Goal: Contribute content: Add original content to the website for others to see

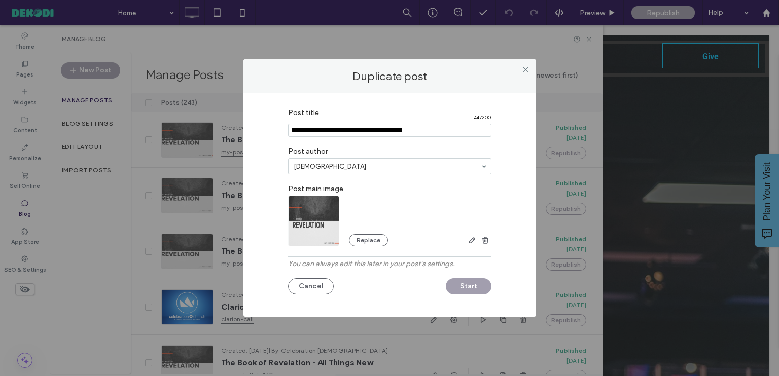
click at [307, 130] on input "Post title" at bounding box center [389, 130] width 203 height 13
type input "**********"
click at [472, 286] on button "Start" at bounding box center [469, 286] width 46 height 16
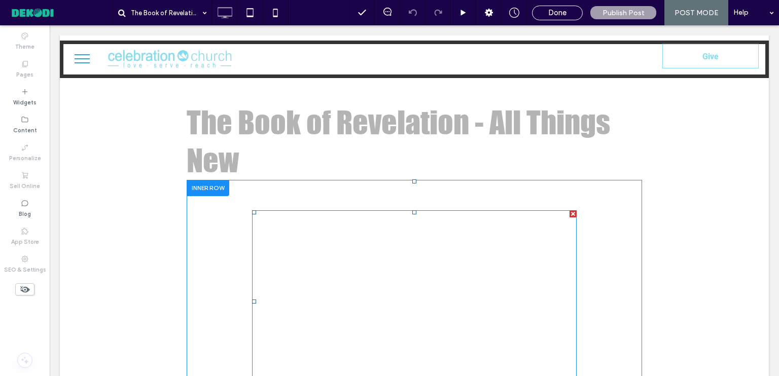
scroll to position [304, 0]
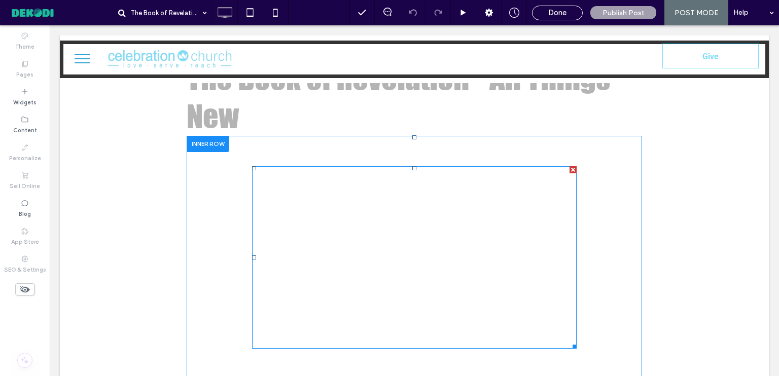
click at [407, 210] on span at bounding box center [414, 257] width 324 height 183
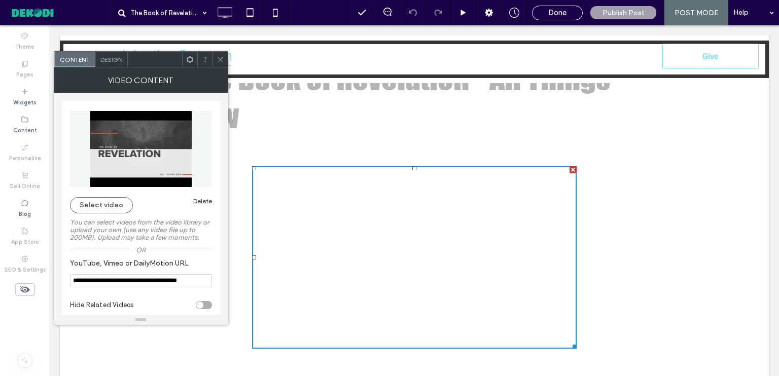
click at [191, 284] on input "**********" at bounding box center [141, 280] width 142 height 13
paste input "**********"
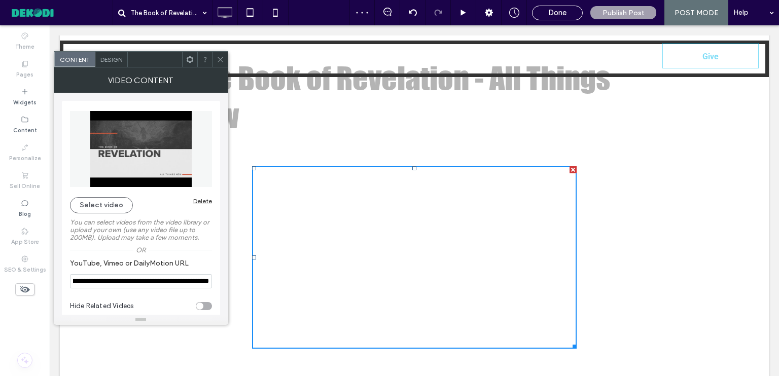
type input "**********"
click at [221, 58] on use at bounding box center [219, 59] width 5 height 5
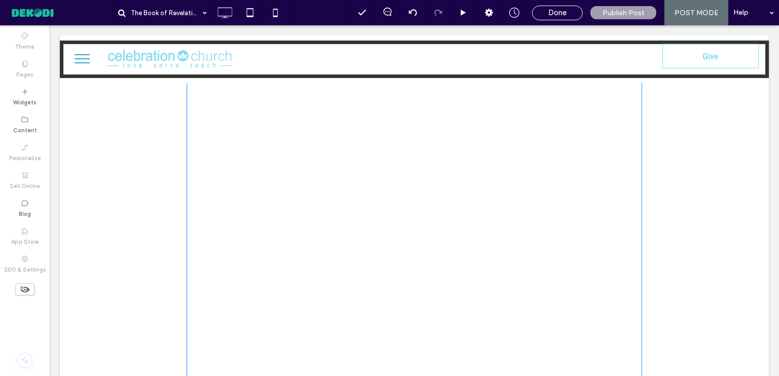
scroll to position [558, 0]
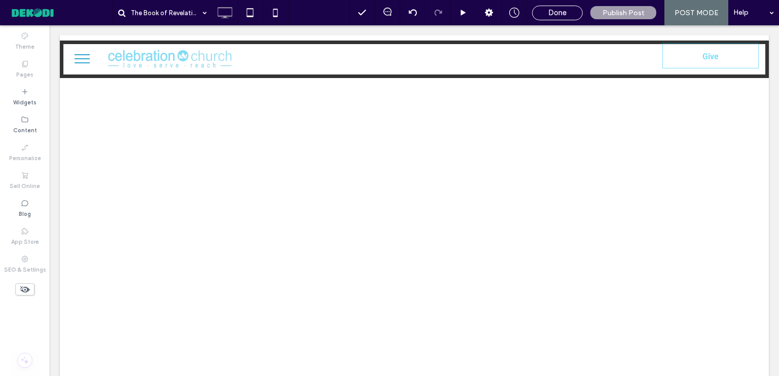
click at [564, 11] on span "Done" at bounding box center [557, 12] width 18 height 9
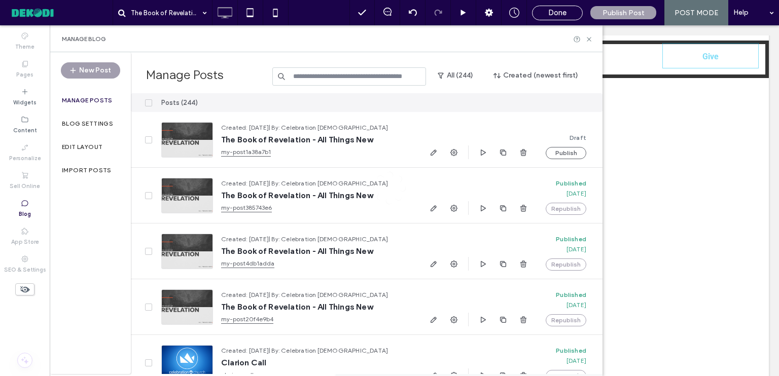
click at [560, 10] on div at bounding box center [389, 188] width 779 height 376
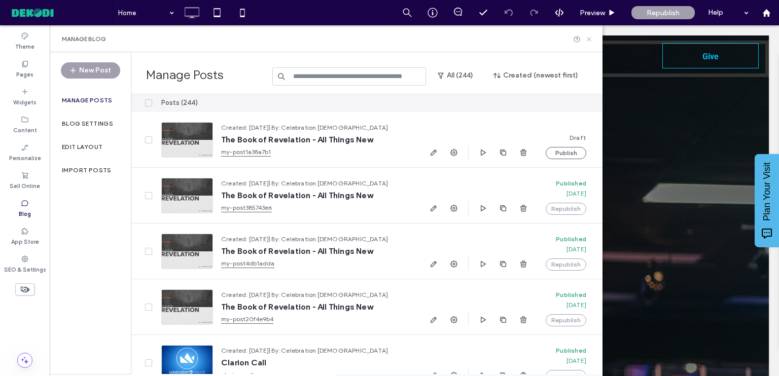
click at [588, 39] on use at bounding box center [589, 39] width 4 height 4
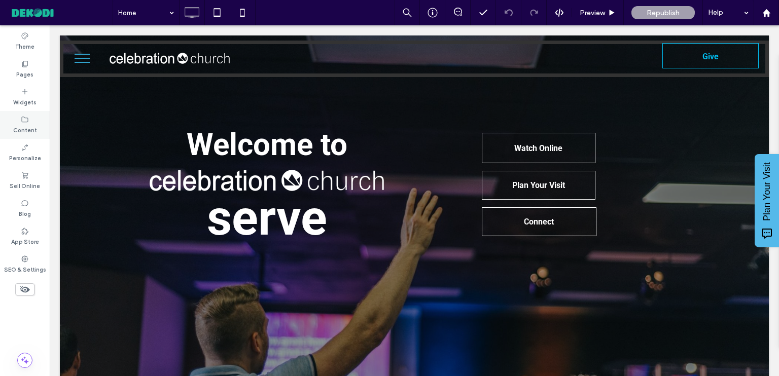
click at [25, 120] on icon at bounding box center [25, 120] width 8 height 8
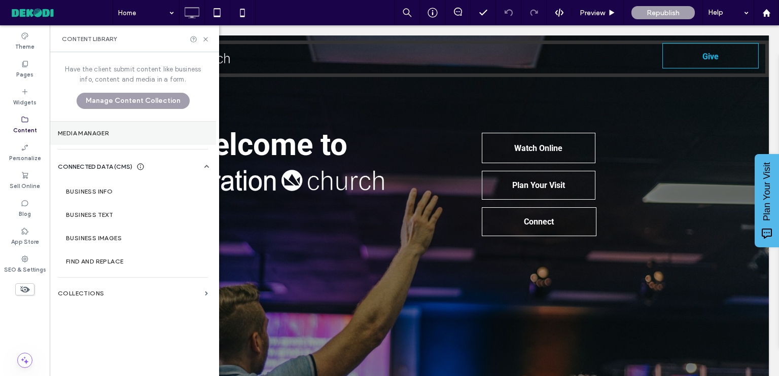
click at [87, 129] on section "Media Manager" at bounding box center [133, 133] width 166 height 23
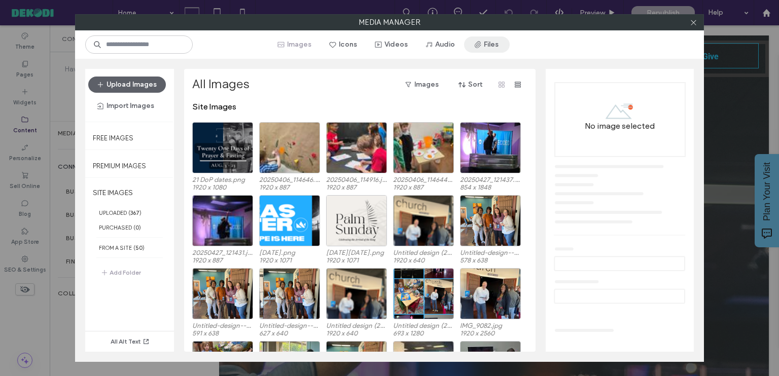
click at [493, 46] on button "Files" at bounding box center [487, 45] width 46 height 16
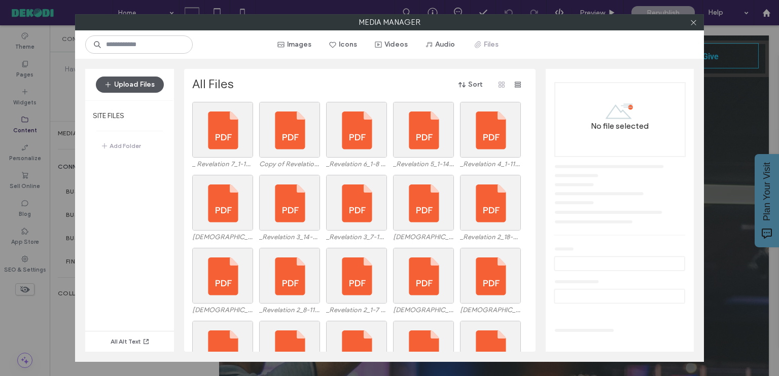
click at [125, 87] on button "Upload Files" at bounding box center [130, 85] width 68 height 16
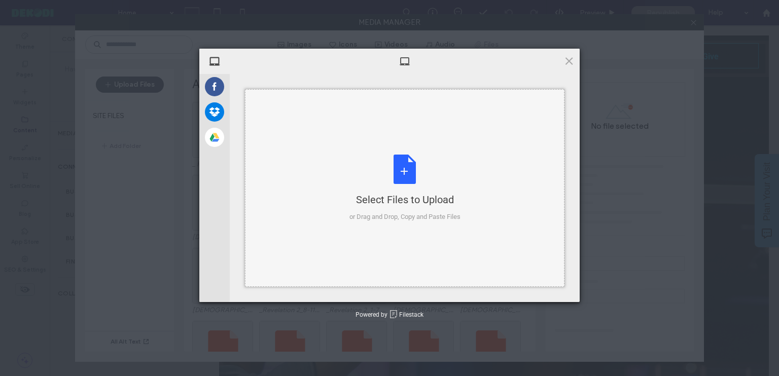
click at [401, 174] on div "Select Files to Upload or Drag and Drop, Copy and Paste Files" at bounding box center [404, 188] width 111 height 67
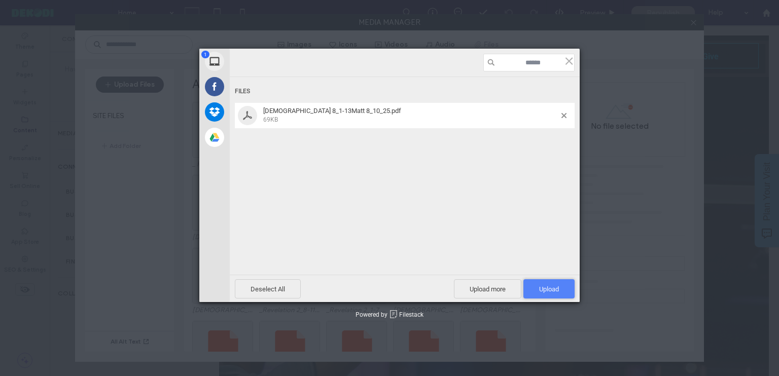
click at [554, 285] on span "Upload 1" at bounding box center [549, 289] width 20 height 8
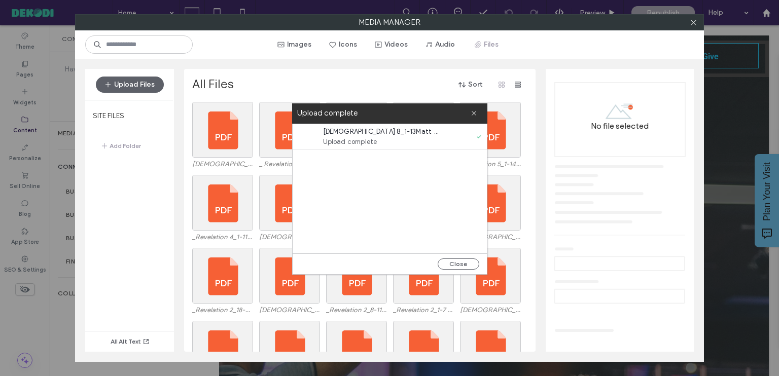
click at [551, 269] on div "No file selected" at bounding box center [620, 206] width 148 height 275
click at [537, 262] on div "Upload Files SITE FILES Add Folder All Alt Text All Files Sort Revelation 8_1-1…" at bounding box center [389, 210] width 629 height 303
click at [448, 261] on button "Close" at bounding box center [459, 264] width 42 height 11
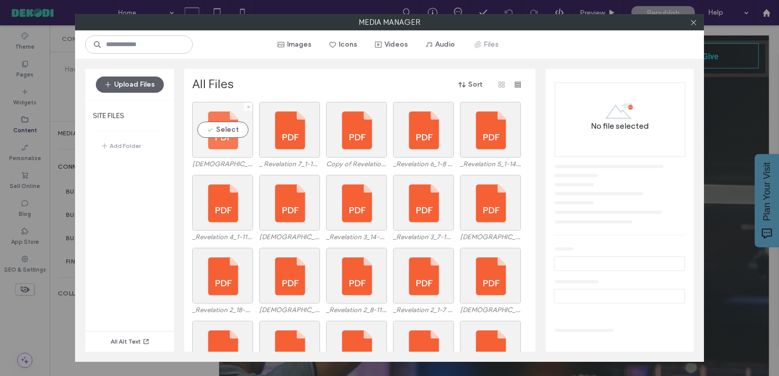
click at [231, 133] on div "Select" at bounding box center [222, 130] width 61 height 56
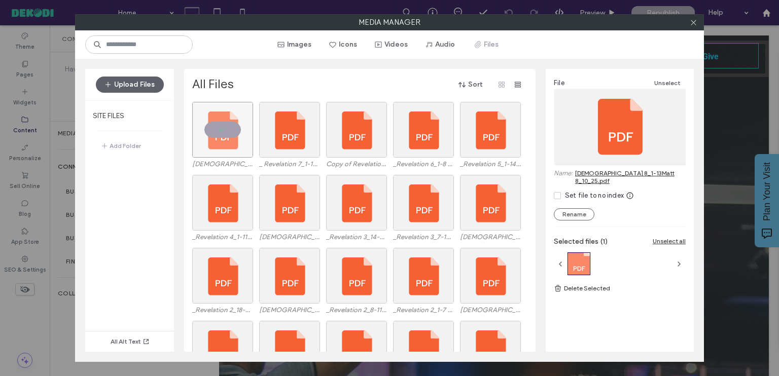
click at [641, 173] on link "[DEMOGRAPHIC_DATA] 8_1-13Matt 8_10_25.pdf" at bounding box center [630, 176] width 111 height 15
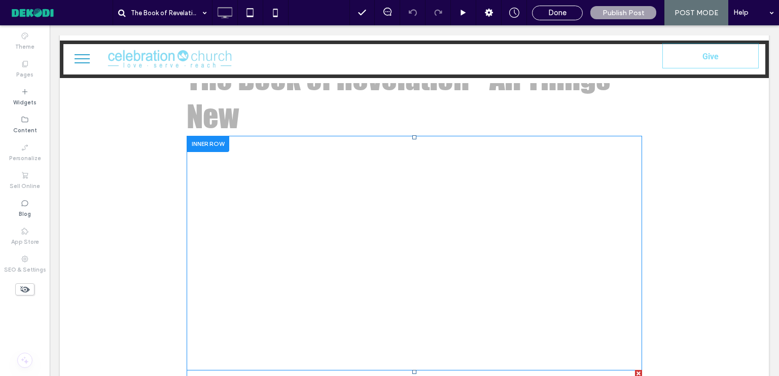
scroll to position [608, 0]
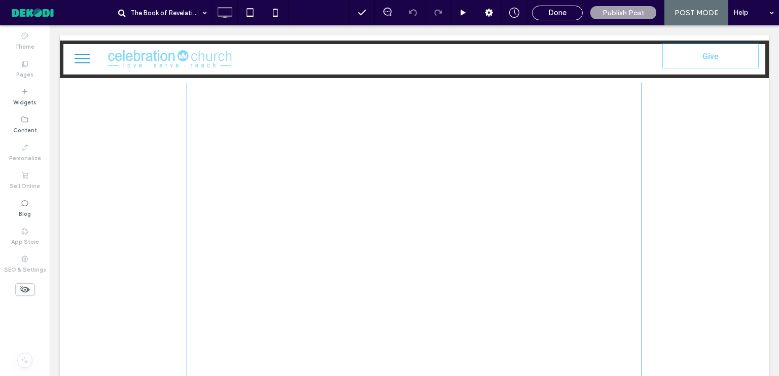
click at [401, 174] on span at bounding box center [414, 275] width 455 height 419
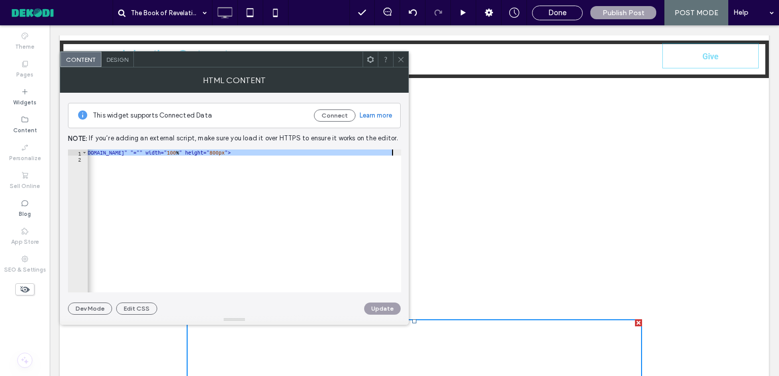
scroll to position [0, 69]
drag, startPoint x: 128, startPoint y: 154, endPoint x: 323, endPoint y: 149, distance: 195.7
click at [323, 150] on div "< iframe src = "https://irp.cdn-website.com/3aa8df42/files/uploaded/_+Revelatio…" at bounding box center [226, 224] width 415 height 148
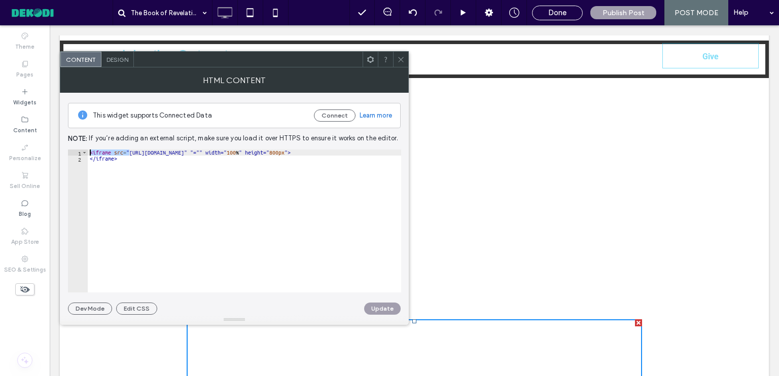
scroll to position [0, 0]
click at [133, 154] on div "< iframe src = "https://irp.cdn-website.com/3aa8df42/files/uploaded/_+Revelatio…" at bounding box center [295, 224] width 415 height 148
drag, startPoint x: 130, startPoint y: 150, endPoint x: 166, endPoint y: 148, distance: 36.6
click at [166, 148] on div "**********" at bounding box center [234, 204] width 333 height 222
click at [147, 160] on div "< iframe src = "https://irp.cdn-website.com/3aa8df42/files/uploaded/_+Revelatio…" at bounding box center [295, 224] width 415 height 148
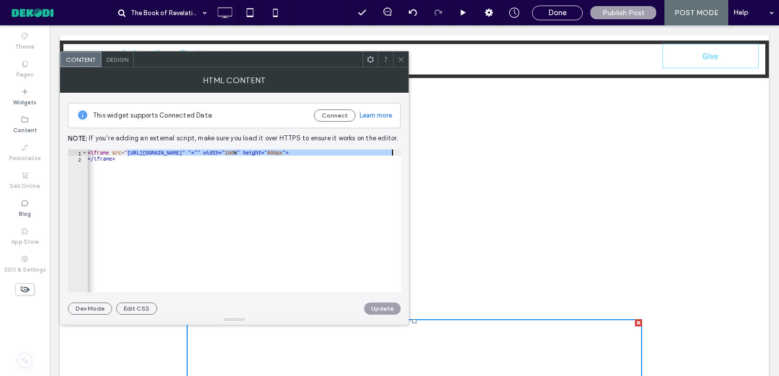
scroll to position [0, 2]
drag, startPoint x: 130, startPoint y: 151, endPoint x: 391, endPoint y: 153, distance: 261.6
click at [391, 153] on div "< iframe src = "https://irp.cdn-website.com/3aa8df42/files/uploaded/_+Revelatio…" at bounding box center [293, 224] width 415 height 148
paste textarea "Cursor at row 1"
type textarea "**********"
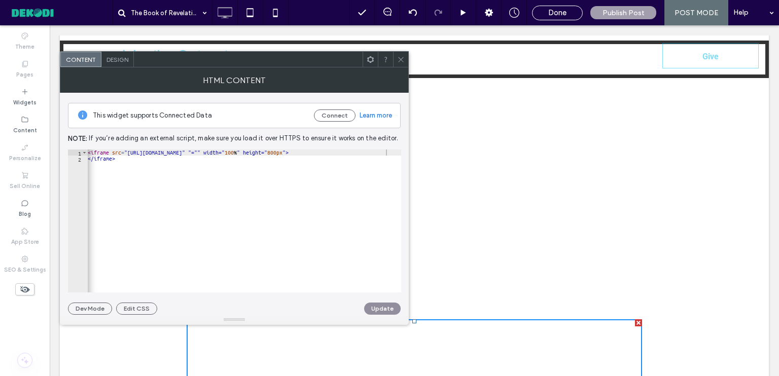
click at [388, 309] on button "Update" at bounding box center [382, 309] width 37 height 12
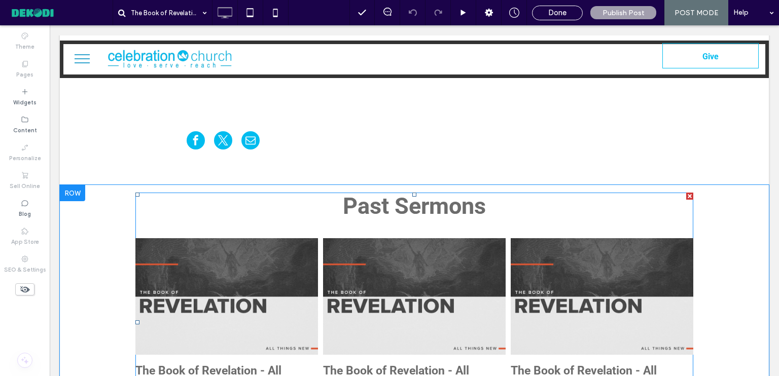
scroll to position [862, 0]
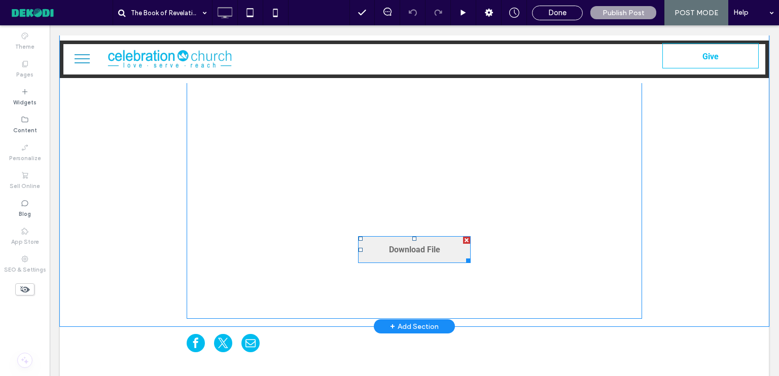
click at [412, 251] on span "Download File" at bounding box center [414, 250] width 51 height 26
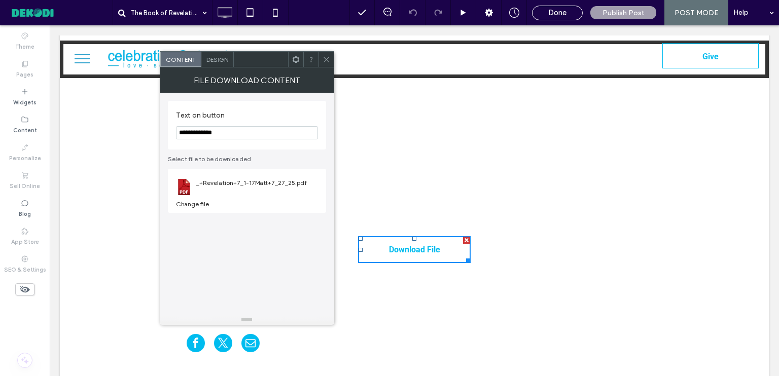
click at [183, 203] on div "Change file" at bounding box center [192, 204] width 33 height 8
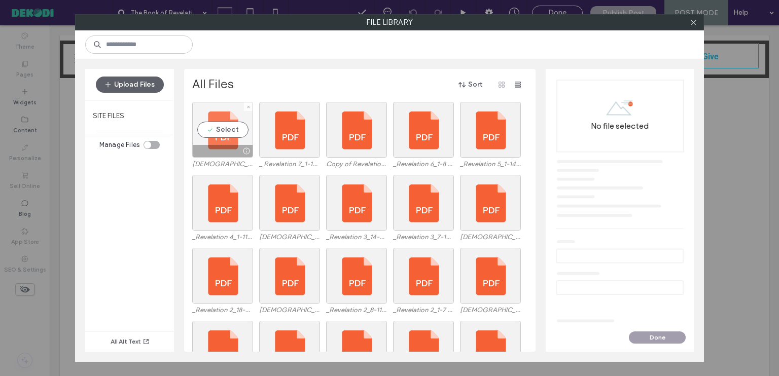
click at [220, 126] on div "Select" at bounding box center [222, 130] width 61 height 56
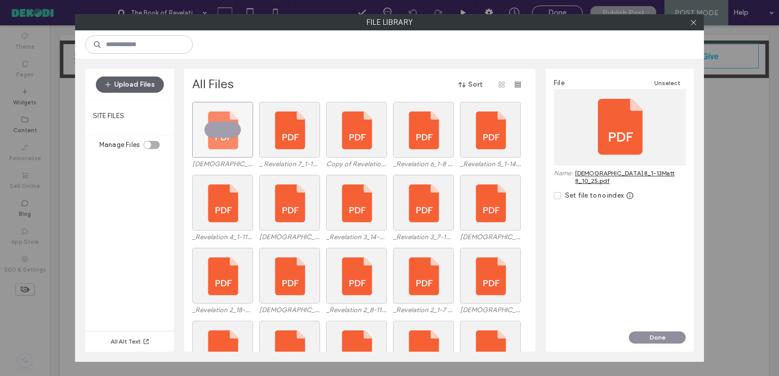
click at [645, 334] on button "Done" at bounding box center [657, 338] width 57 height 12
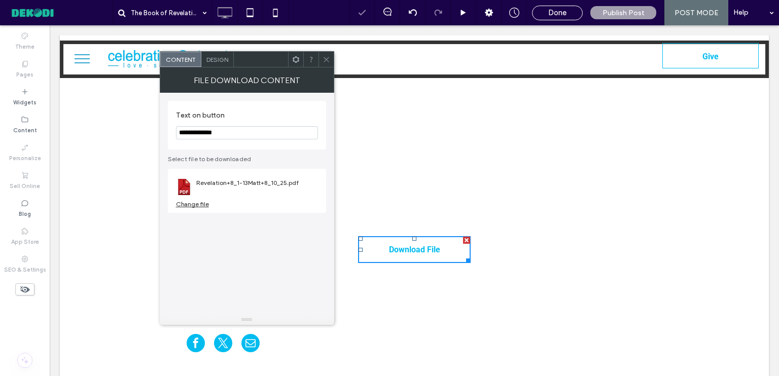
drag, startPoint x: 329, startPoint y: 60, endPoint x: 315, endPoint y: 31, distance: 31.8
click at [329, 60] on icon at bounding box center [326, 60] width 8 height 8
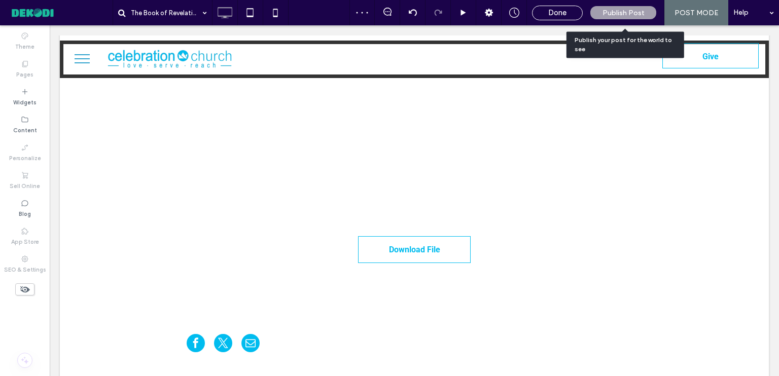
click at [635, 10] on span "Publish Post" at bounding box center [623, 13] width 42 height 9
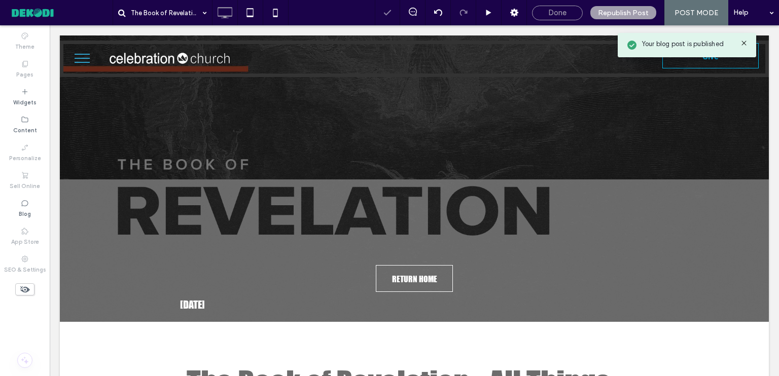
scroll to position [0, 0]
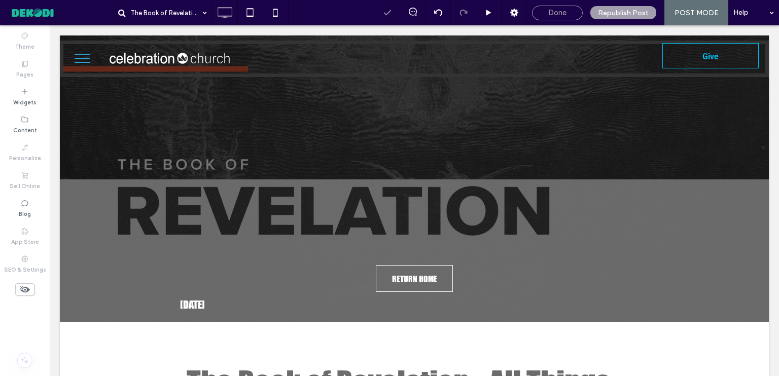
click at [554, 12] on span "Done" at bounding box center [557, 12] width 18 height 9
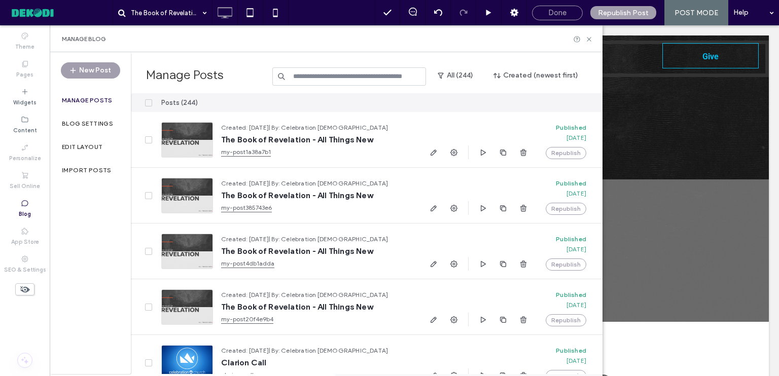
click at [563, 14] on span "Done" at bounding box center [557, 12] width 18 height 9
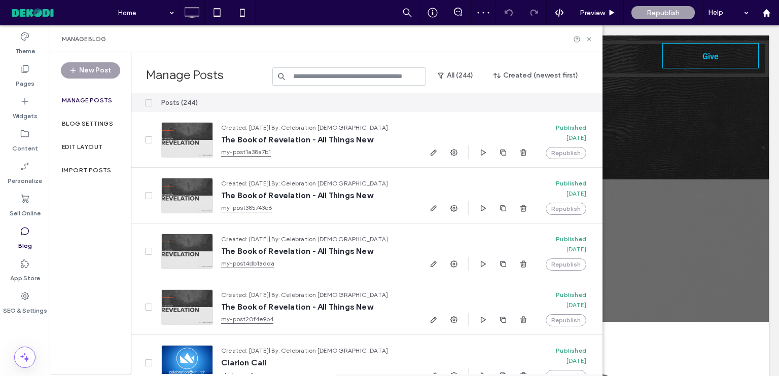
click at [588, 39] on div "Home Preview Republish Help Site Comments Team & Clients Automate new comments …" at bounding box center [389, 188] width 779 height 376
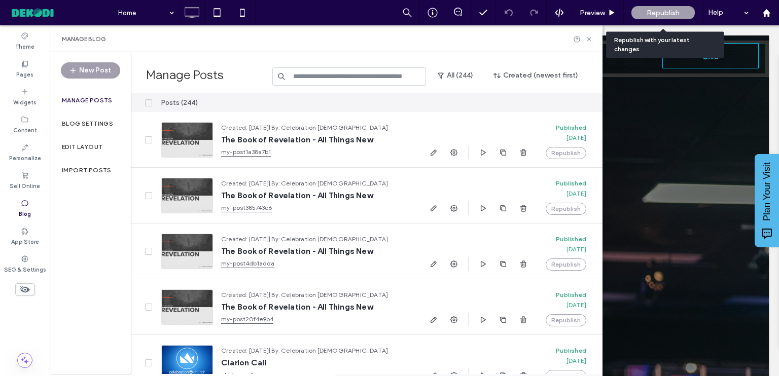
click at [667, 11] on span "Republish" at bounding box center [662, 13] width 33 height 9
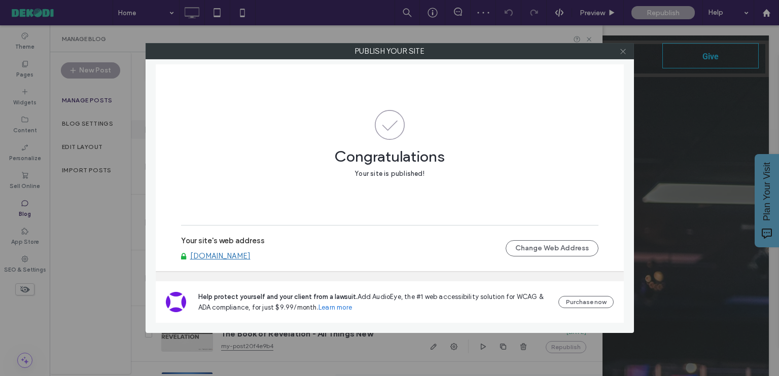
click at [625, 52] on icon at bounding box center [623, 52] width 8 height 8
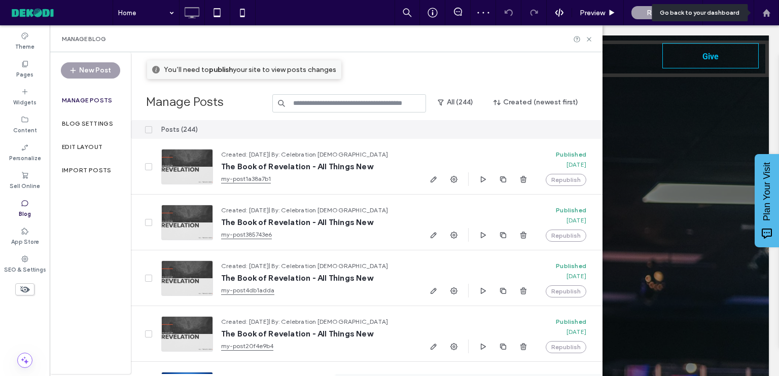
click at [766, 11] on use at bounding box center [766, 13] width 8 height 8
